Goal: Task Accomplishment & Management: Manage account settings

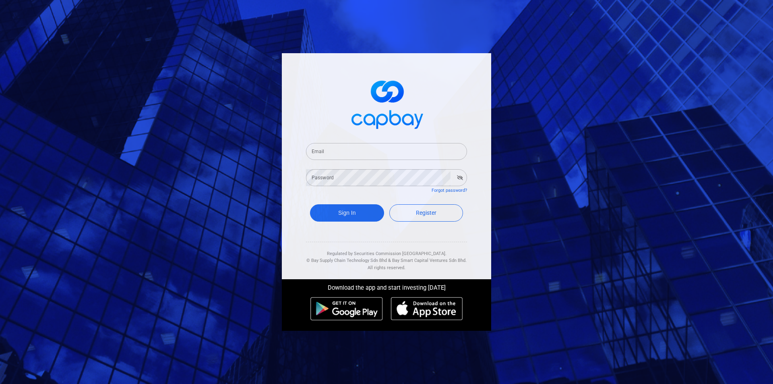
drag, startPoint x: 320, startPoint y: 155, endPoint x: 328, endPoint y: 155, distance: 8.1
click at [320, 155] on input "Email" at bounding box center [386, 151] width 161 height 17
type input "[EMAIL_ADDRESS][DOMAIN_NAME]"
click at [310, 204] on button "Sign In" at bounding box center [347, 212] width 74 height 17
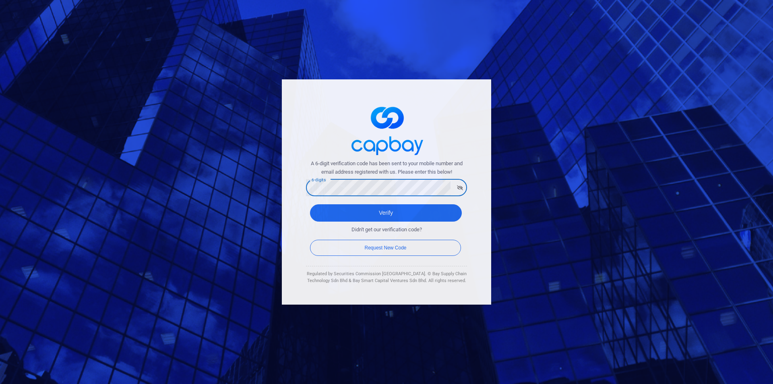
click at [310, 204] on button "Verify" at bounding box center [386, 212] width 152 height 17
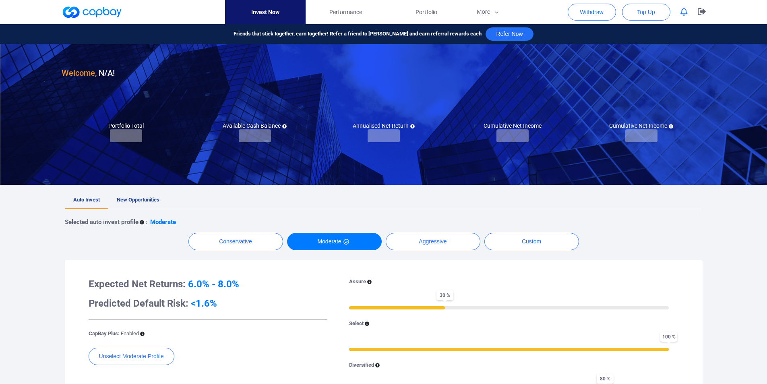
checkbox input "true"
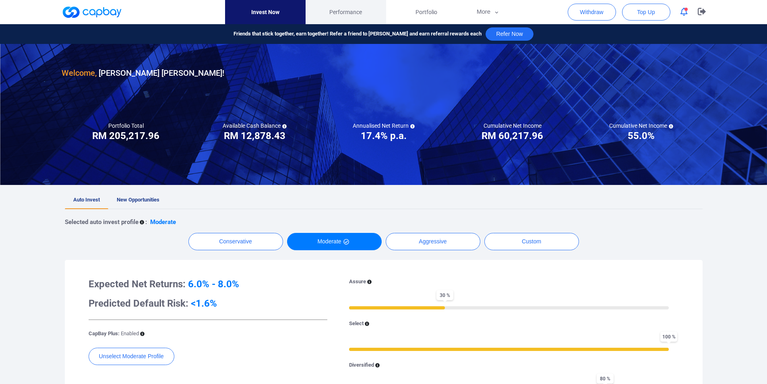
click at [329, 17] on link "Performance" at bounding box center [346, 12] width 81 height 24
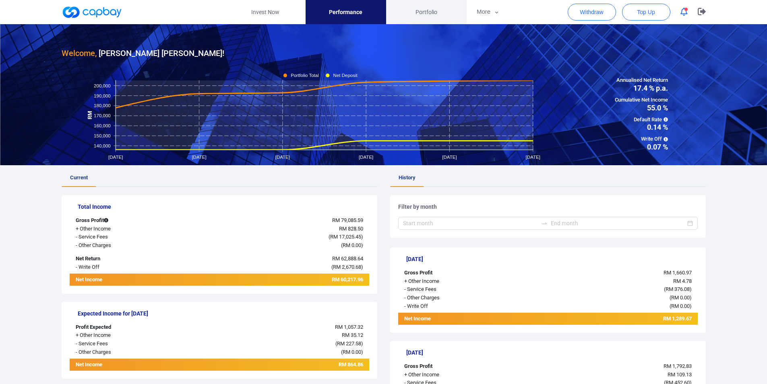
click at [432, 10] on span "Portfolio" at bounding box center [427, 12] width 22 height 9
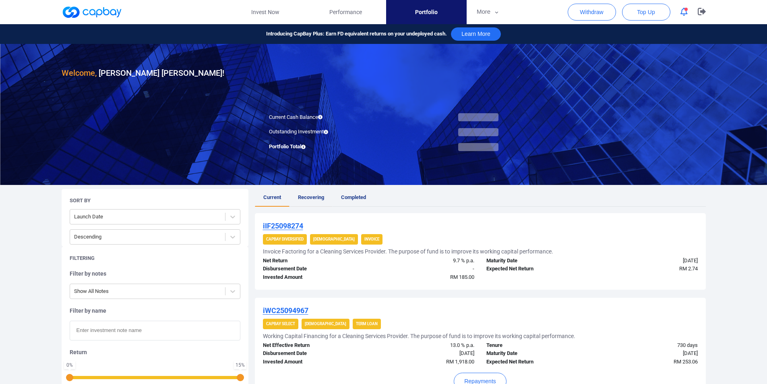
click at [306, 196] on span "Recovering" at bounding box center [311, 197] width 26 height 6
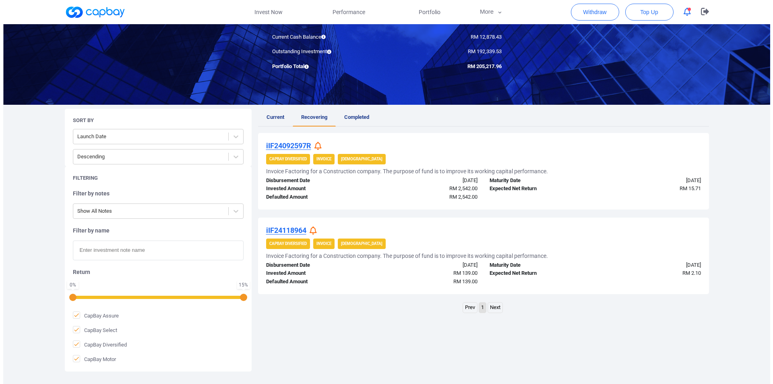
scroll to position [81, 0]
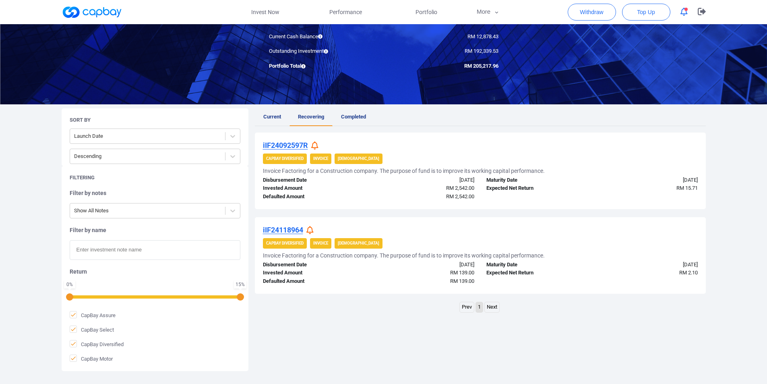
click at [316, 147] on icon at bounding box center [314, 145] width 7 height 8
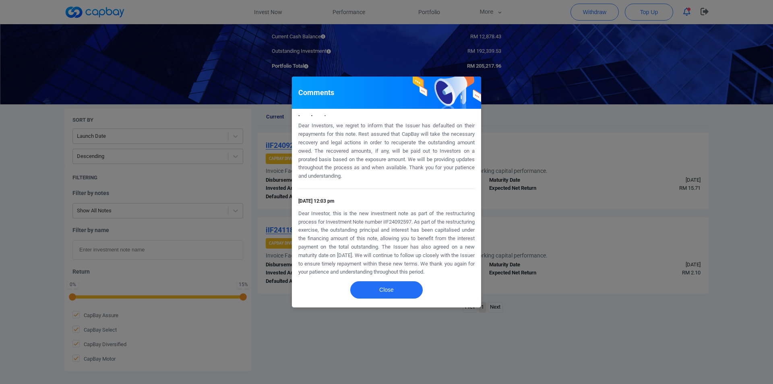
scroll to position [93, 0]
click at [616, 207] on div "Comments [DATE] 7:42 pm Dear Investor, our team is actively pursuing recovery e…" at bounding box center [386, 192] width 773 height 384
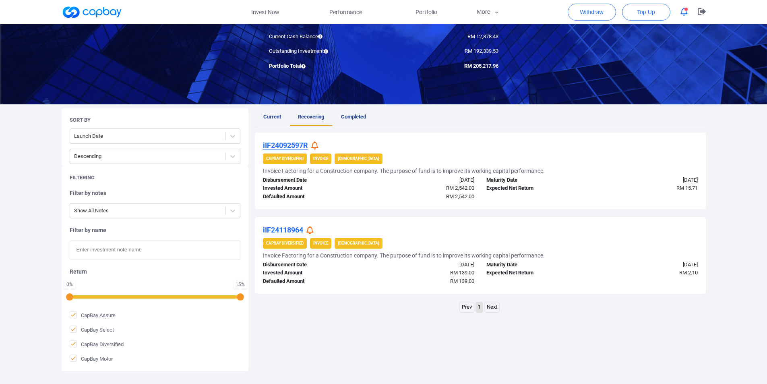
click at [308, 231] on icon at bounding box center [309, 230] width 7 height 8
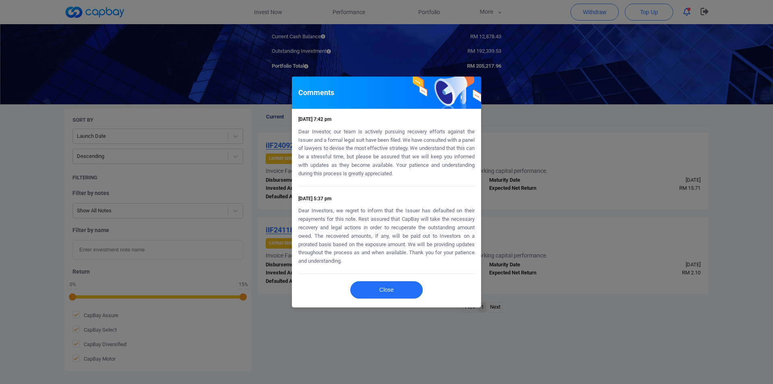
click at [519, 236] on div "Comments [DATE] 7:42 pm Dear Investor, our team is actively pursuing recovery e…" at bounding box center [386, 192] width 773 height 384
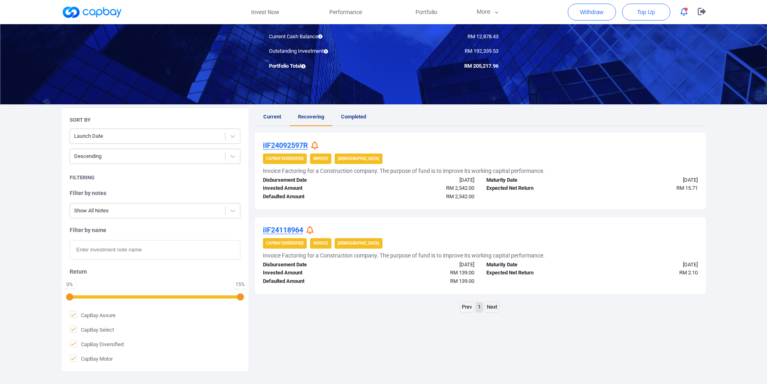
click at [315, 144] on icon at bounding box center [314, 145] width 7 height 8
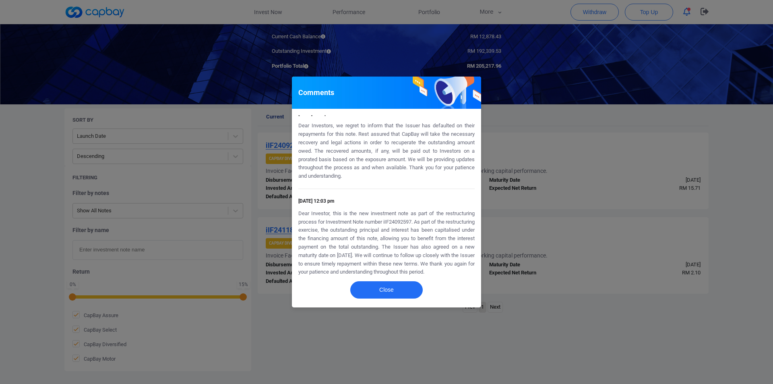
click at [501, 182] on div "Comments [DATE] 7:42 pm Dear Investor, our team is actively pursuing recovery e…" at bounding box center [386, 192] width 773 height 384
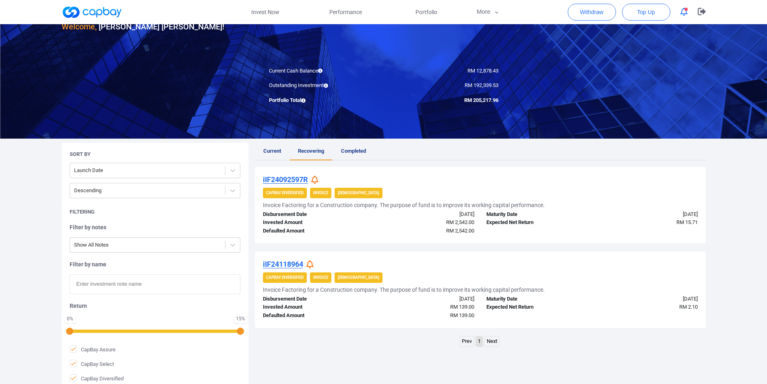
scroll to position [0, 0]
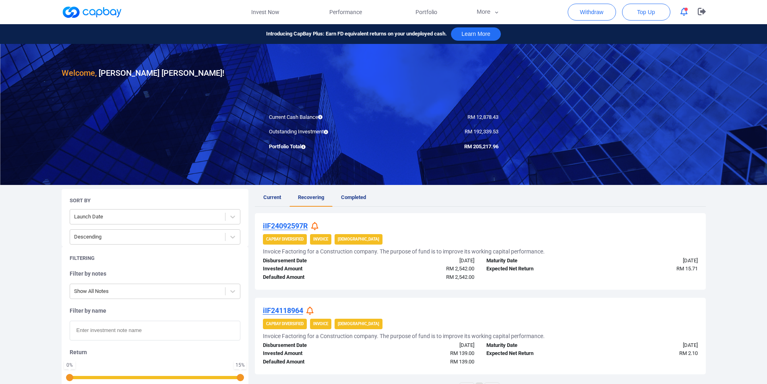
click at [317, 224] on icon at bounding box center [314, 226] width 7 height 8
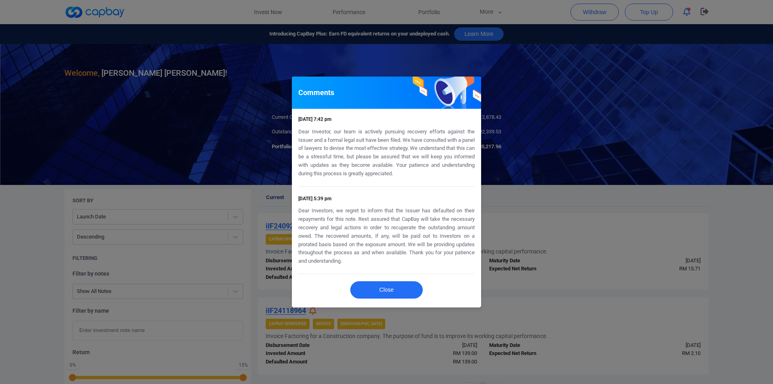
click at [549, 200] on div "Comments [DATE] 7:42 pm Dear Investor, our team is actively pursuing recovery e…" at bounding box center [386, 192] width 773 height 384
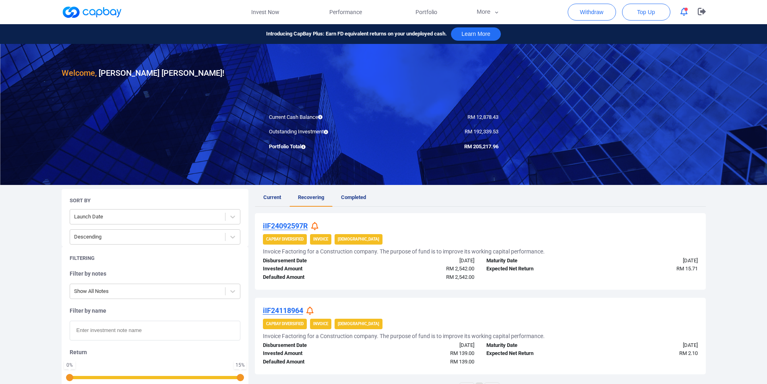
click at [269, 195] on span "Current" at bounding box center [272, 197] width 18 height 6
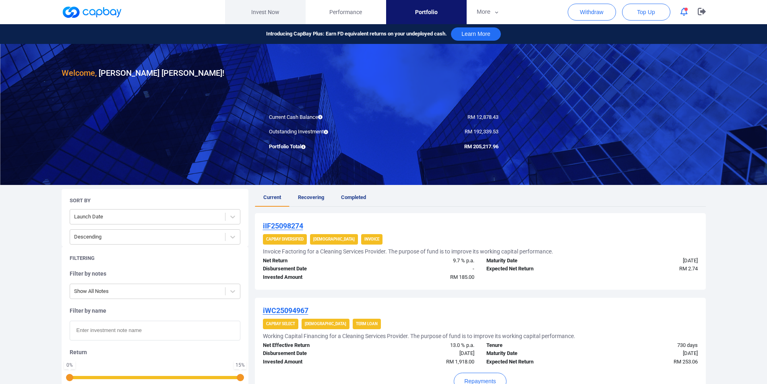
click at [270, 9] on link "Invest Now" at bounding box center [265, 12] width 81 height 24
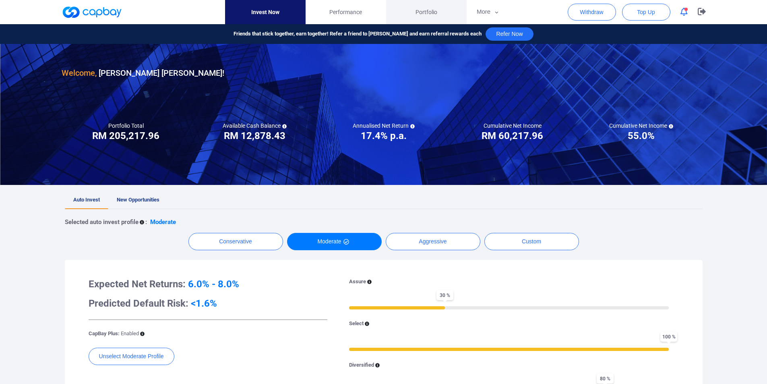
click at [431, 14] on span "Portfolio" at bounding box center [427, 12] width 22 height 9
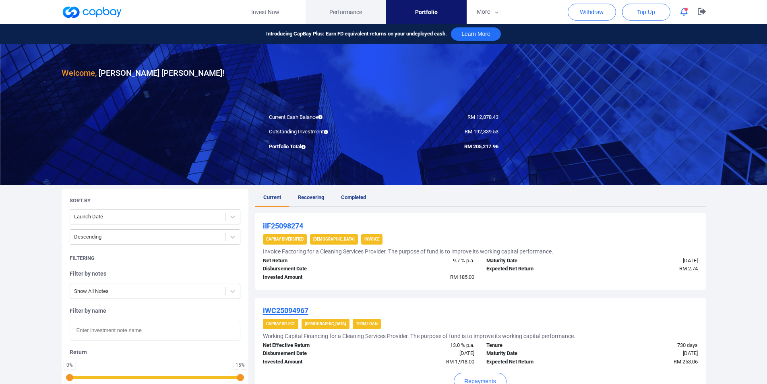
click at [359, 15] on span "Performance" at bounding box center [345, 12] width 33 height 9
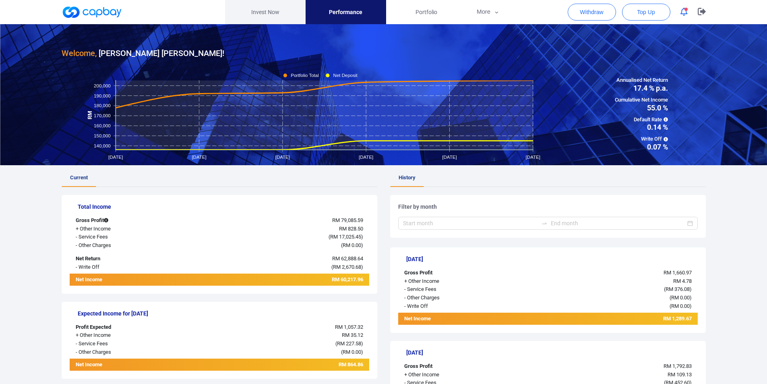
click at [271, 15] on link "Invest Now" at bounding box center [265, 12] width 81 height 24
